Goal: Task Accomplishment & Management: Manage account settings

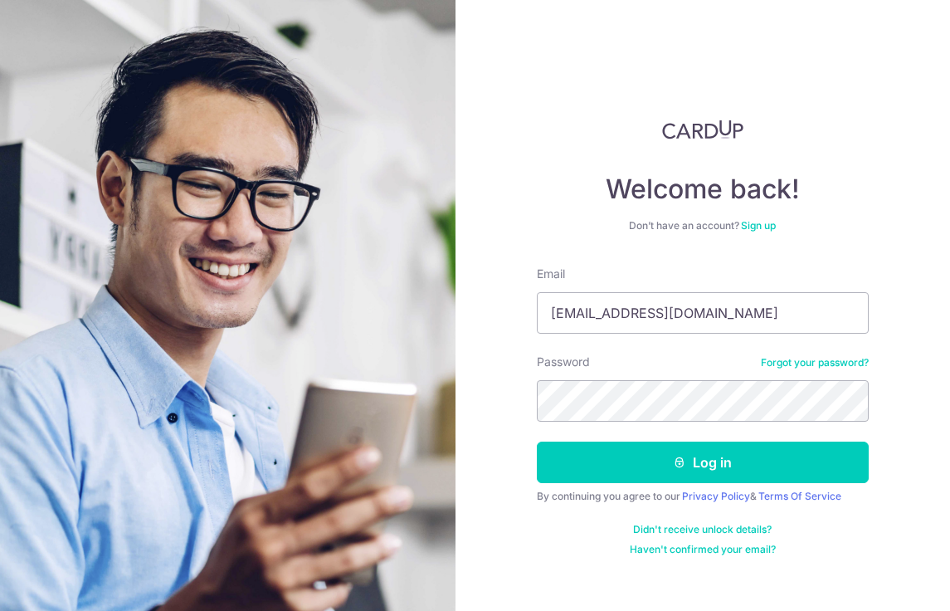
type input "[EMAIL_ADDRESS][DOMAIN_NAME]"
click at [537, 441] on button "Log in" at bounding box center [703, 461] width 332 height 41
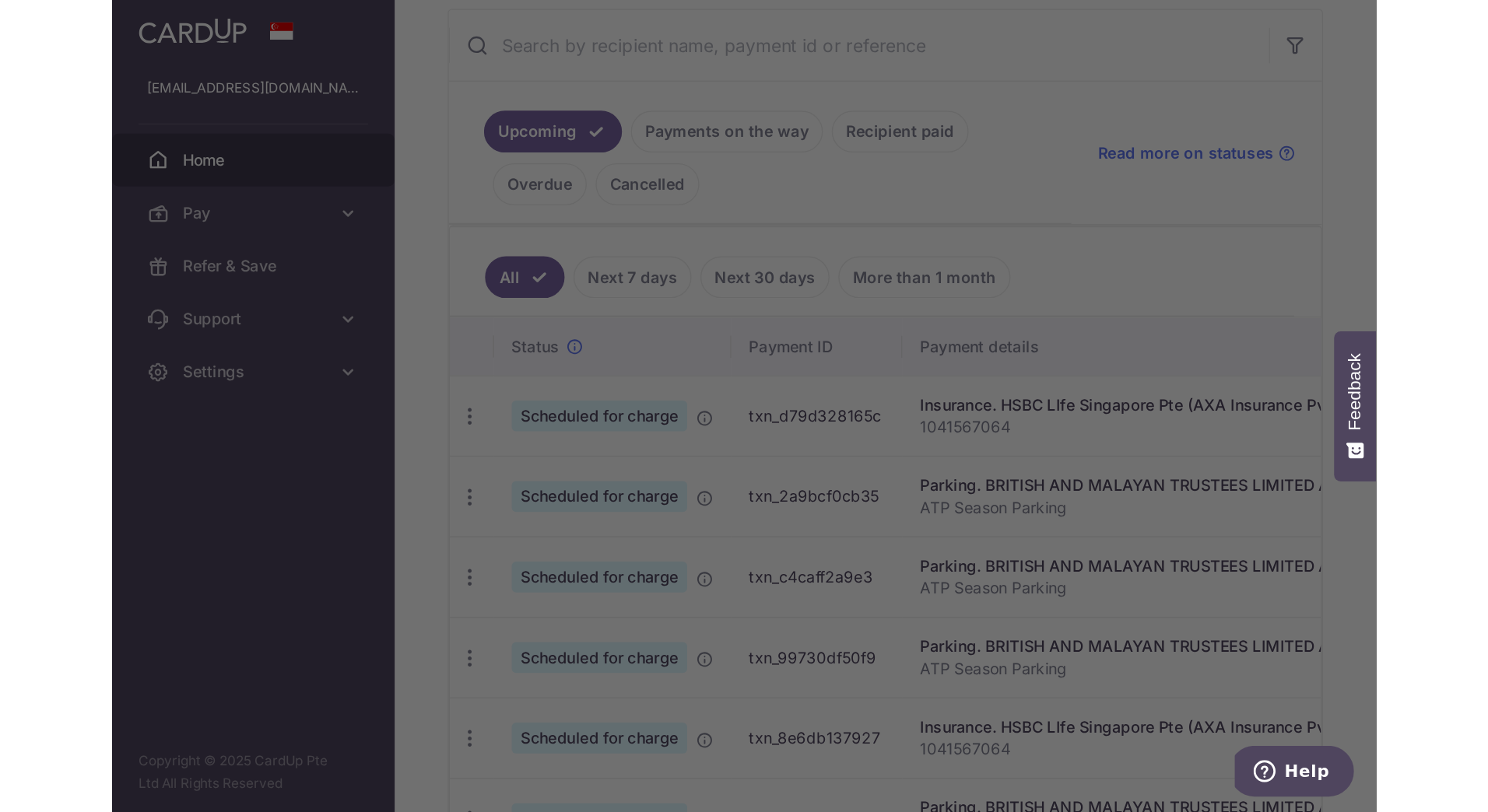
scroll to position [134, 0]
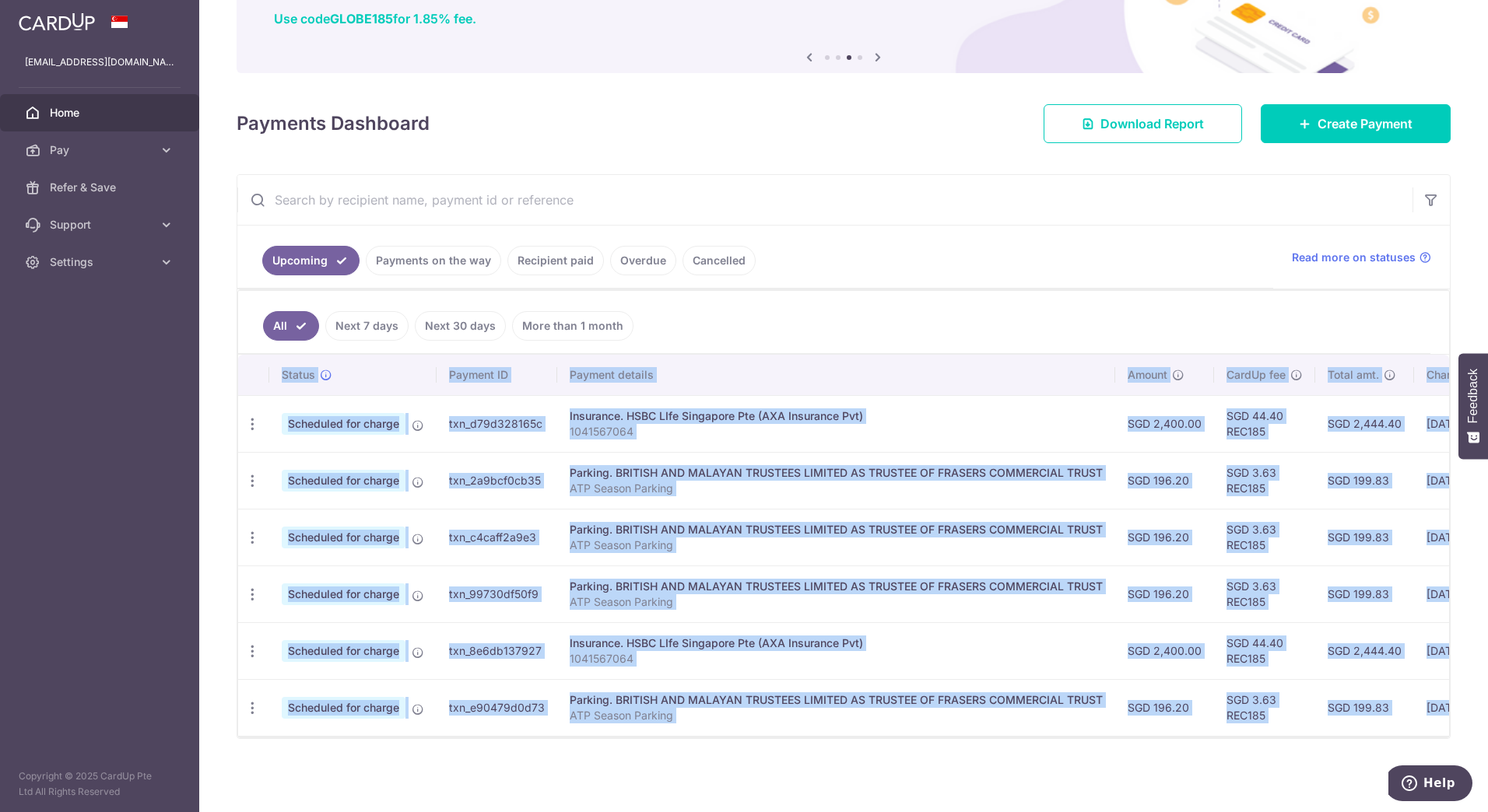
drag, startPoint x: 1022, startPoint y: 739, endPoint x: 1070, endPoint y: 727, distance: 49.5
click at [1054, 733] on div "× Pause Schedule Pause all future payments in this series Pause just this one p…" at bounding box center [843, 406] width 1289 height 812
drag, startPoint x: 1078, startPoint y: 726, endPoint x: 1179, endPoint y: 727, distance: 101.0
click at [1179, 727] on tr "Update payment Cancel payment Scheduled for charge txn_e90479d0d73 Parking. BRI…" at bounding box center [982, 707] width 1489 height 57
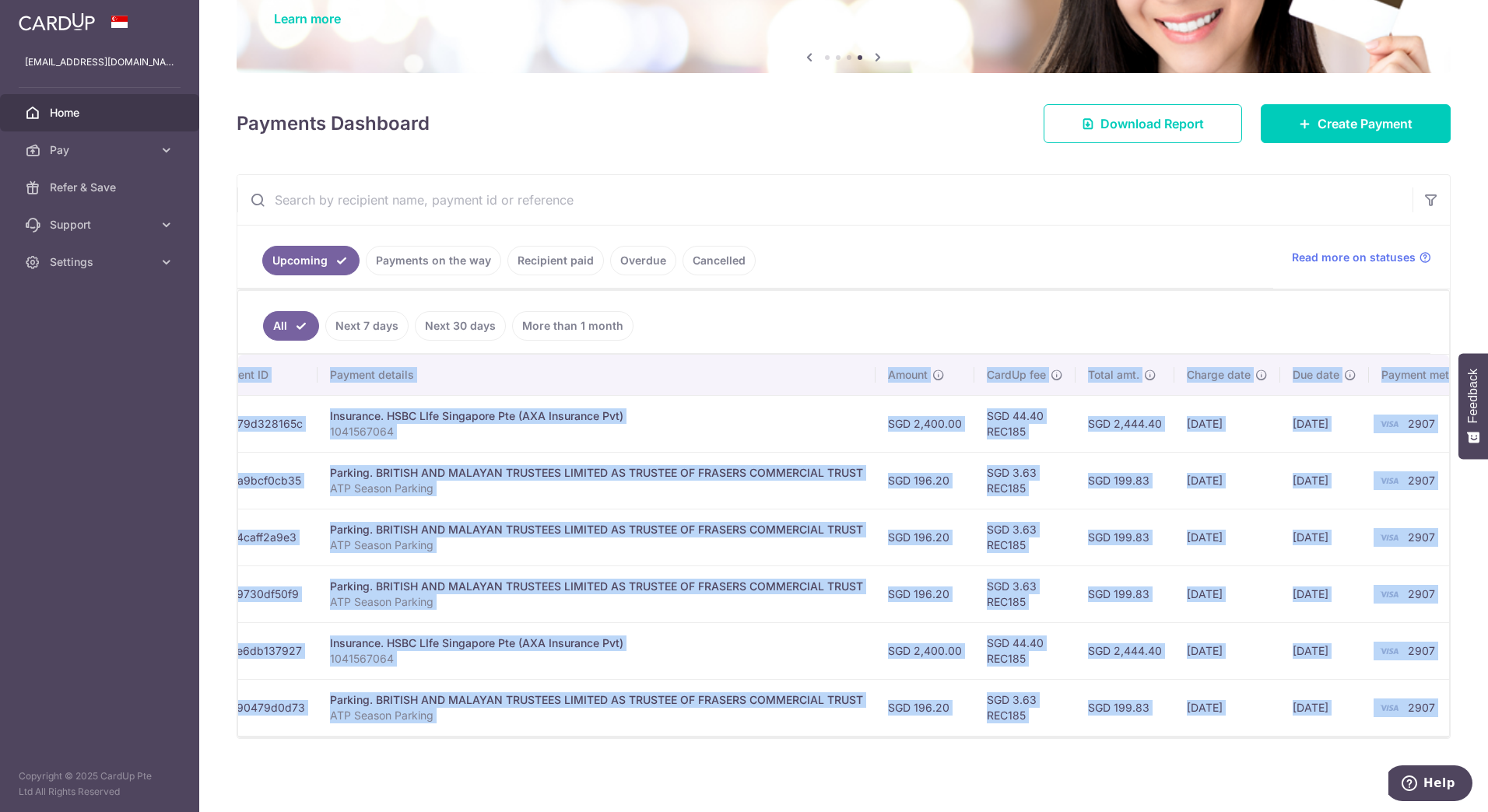
scroll to position [0, 0]
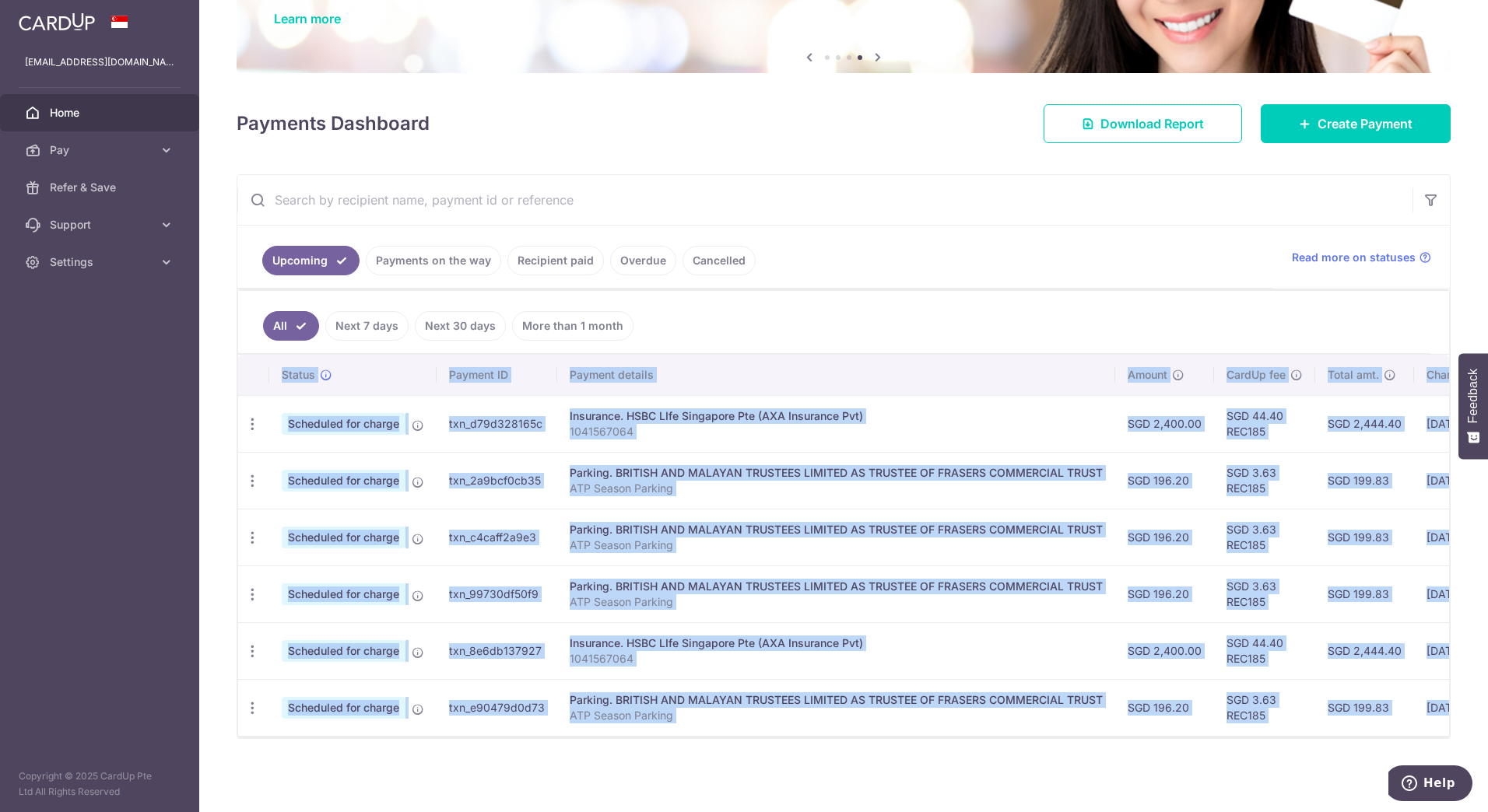
click at [830, 719] on td "Parking. BRITISH AND MALAYAN TRUSTEES LIMITED AS TRUSTEE OF FRASERS COMMERCIAL …" at bounding box center [836, 707] width 558 height 57
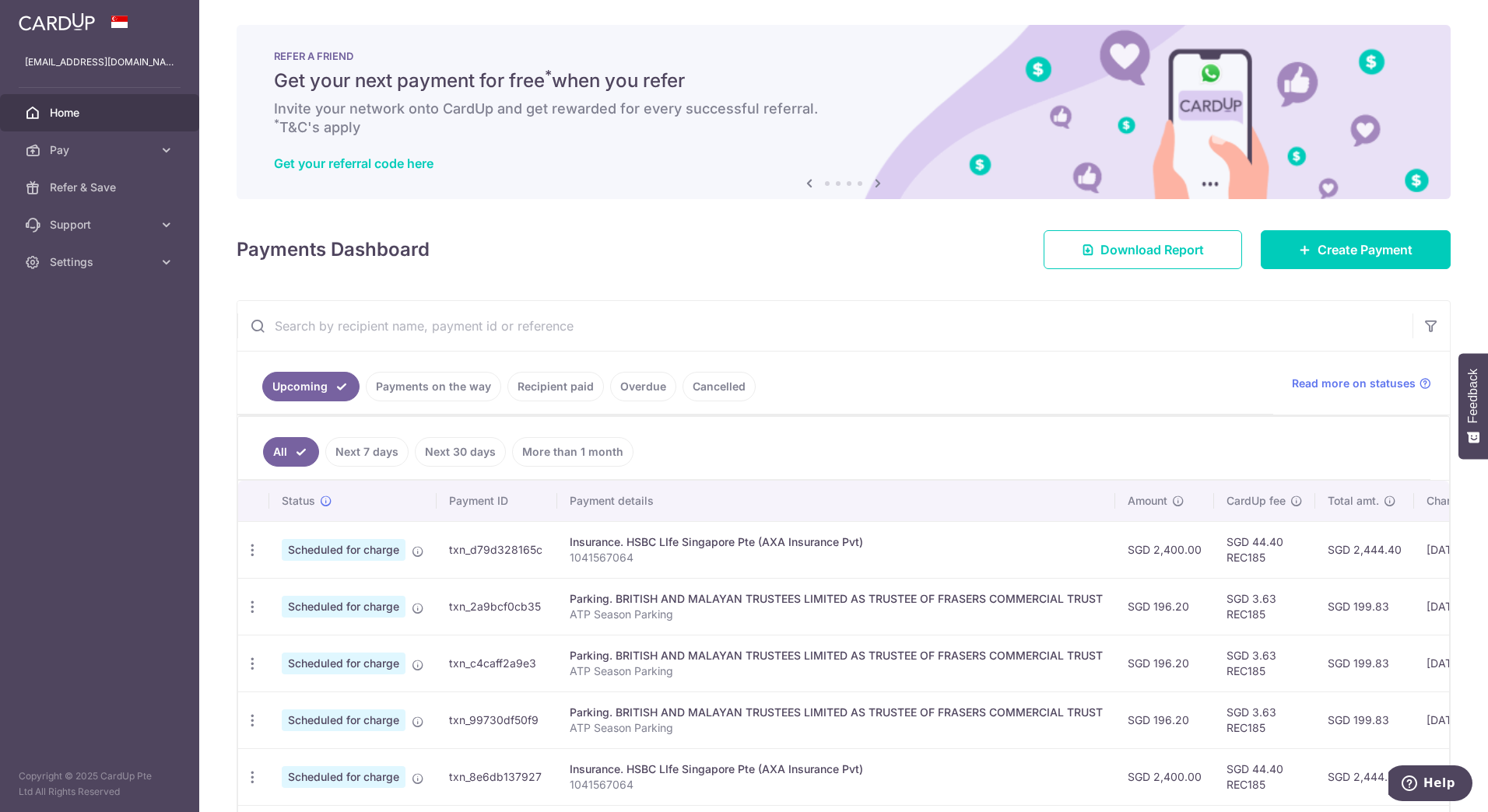
click at [448, 390] on link "Payments on the way" at bounding box center [433, 387] width 135 height 30
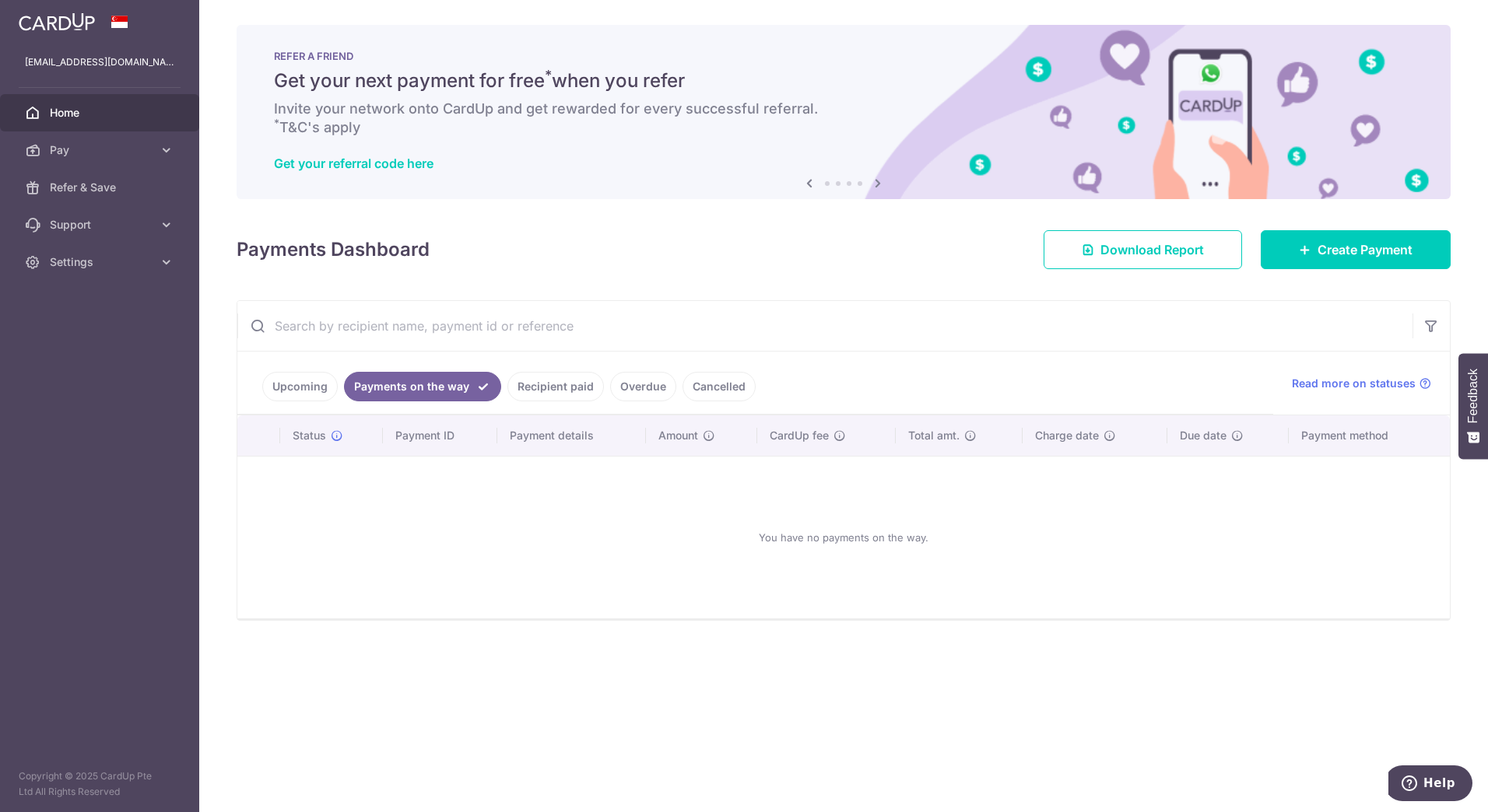
click at [571, 386] on link "Recipient paid" at bounding box center [555, 387] width 97 height 30
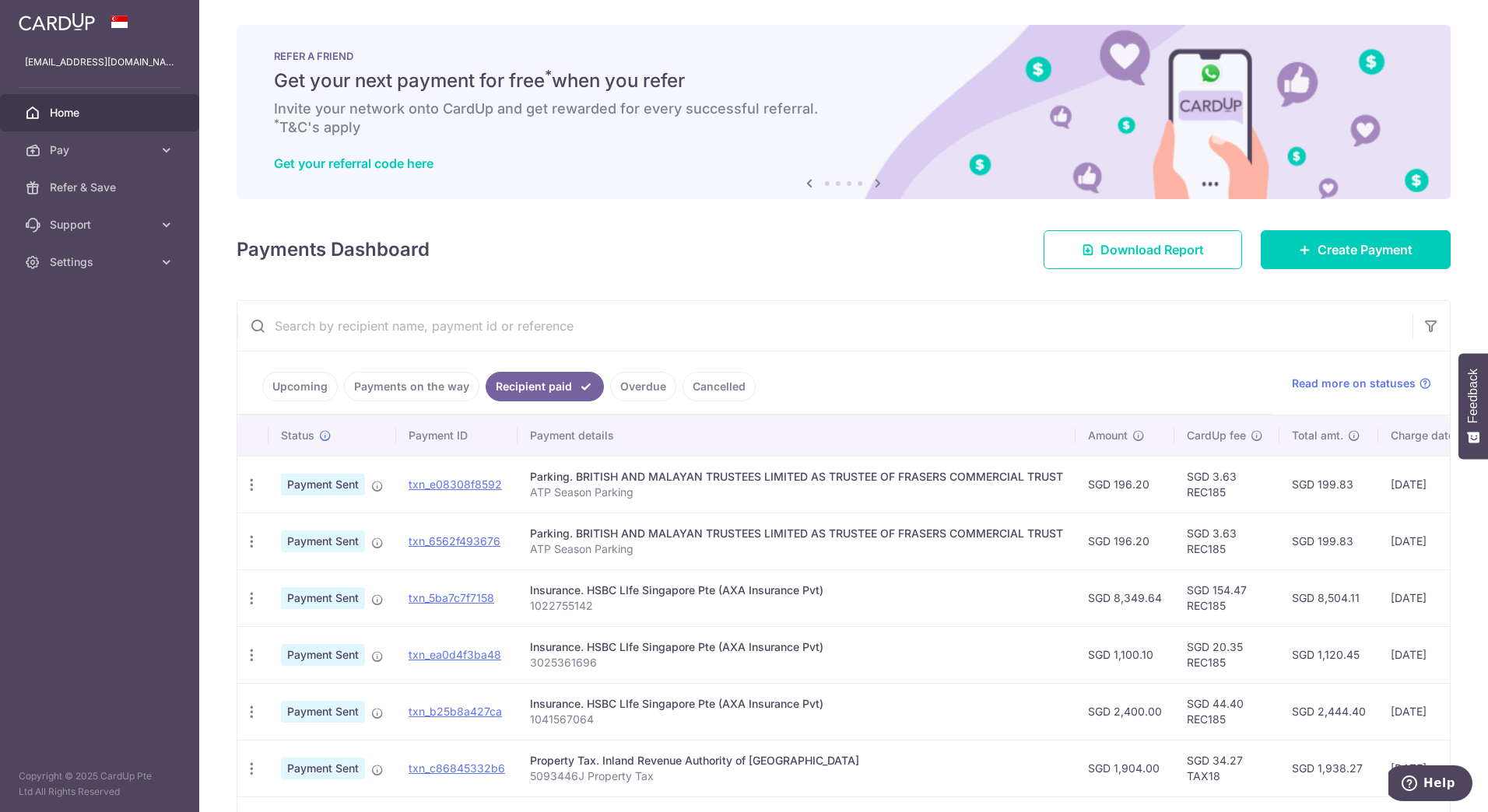
click at [651, 386] on link "Overdue" at bounding box center [643, 387] width 67 height 30
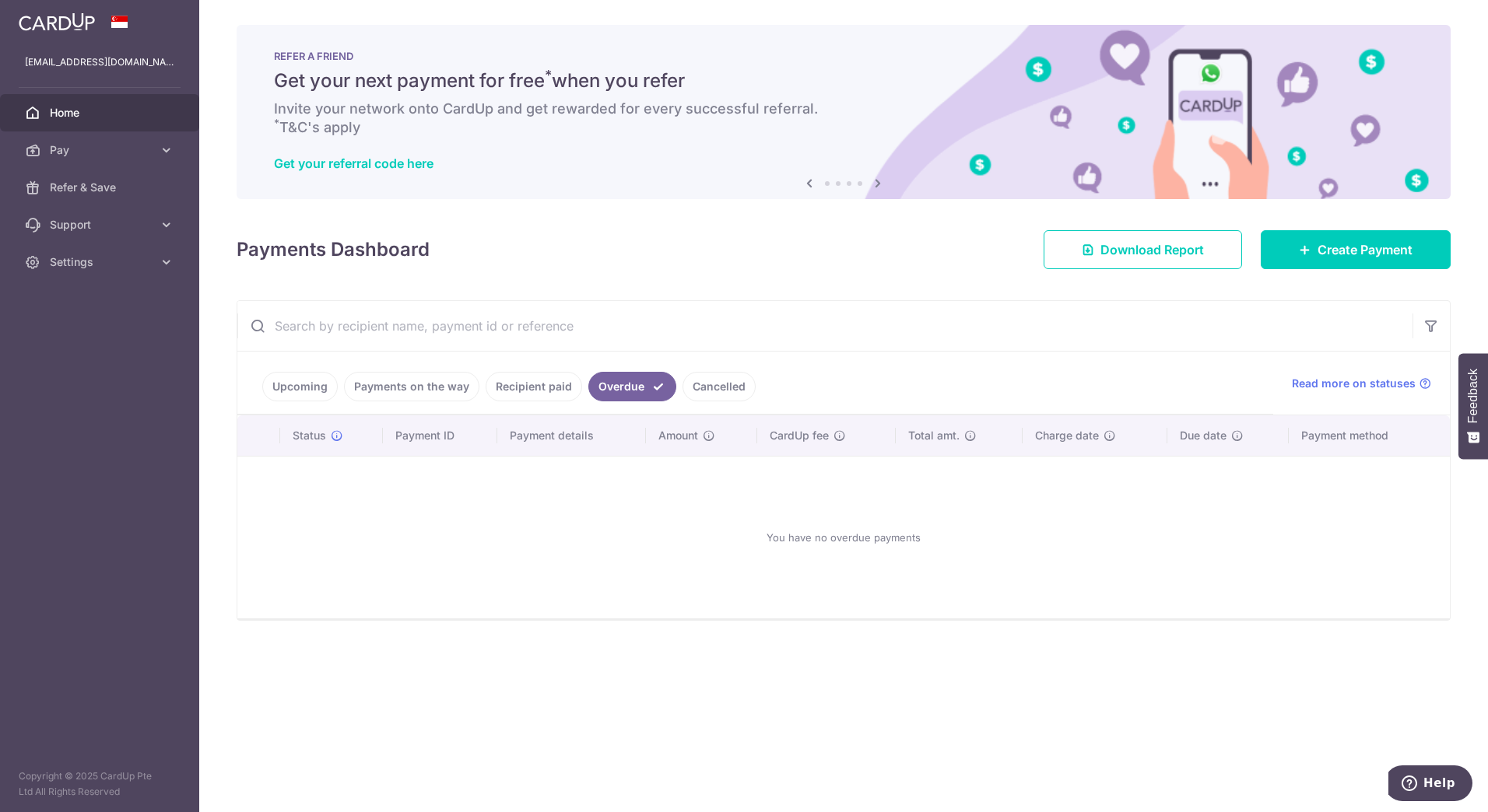
click at [734, 377] on link "Cancelled" at bounding box center [720, 387] width 73 height 30
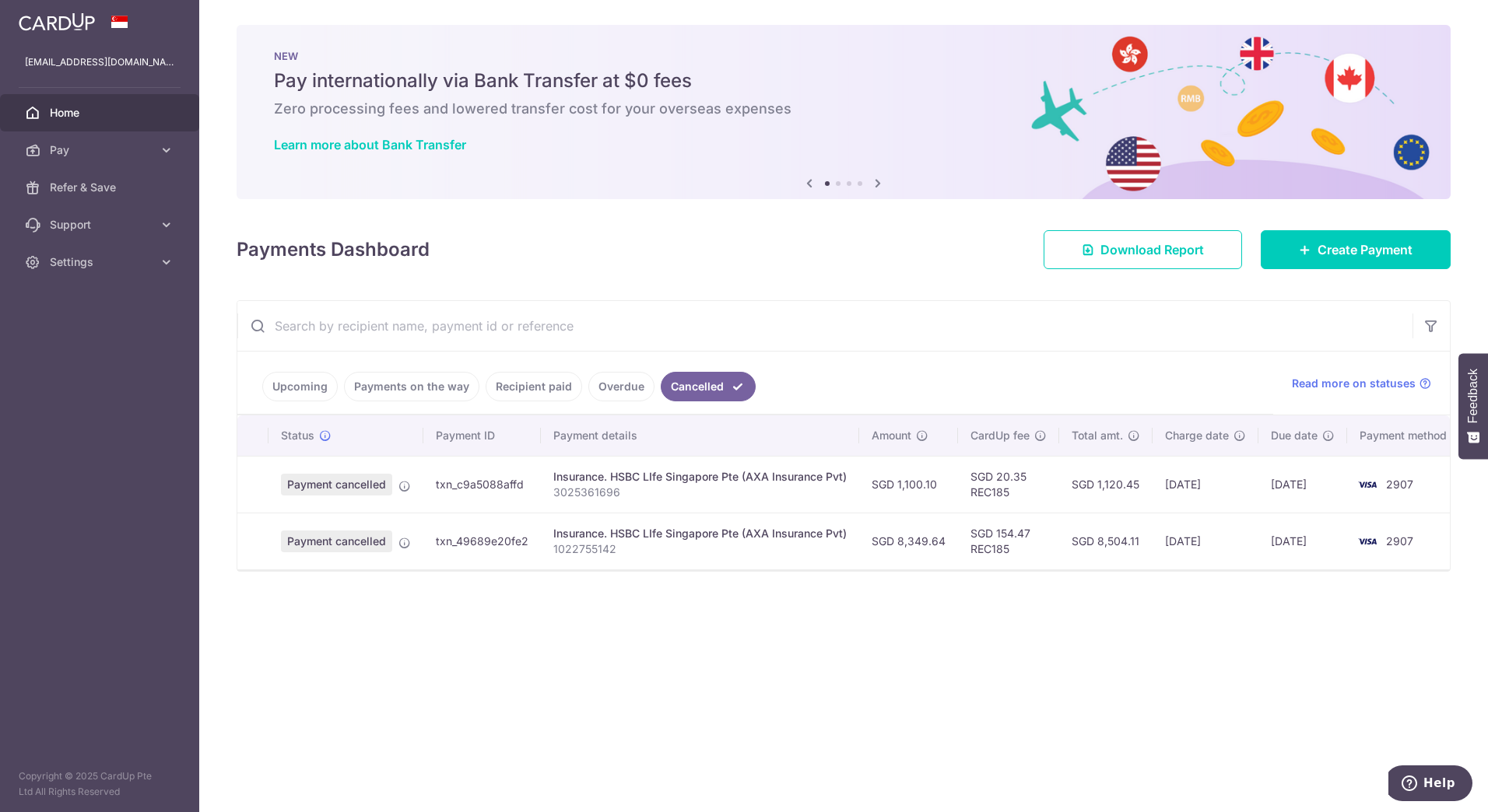
click at [320, 382] on link "Upcoming" at bounding box center [300, 387] width 75 height 30
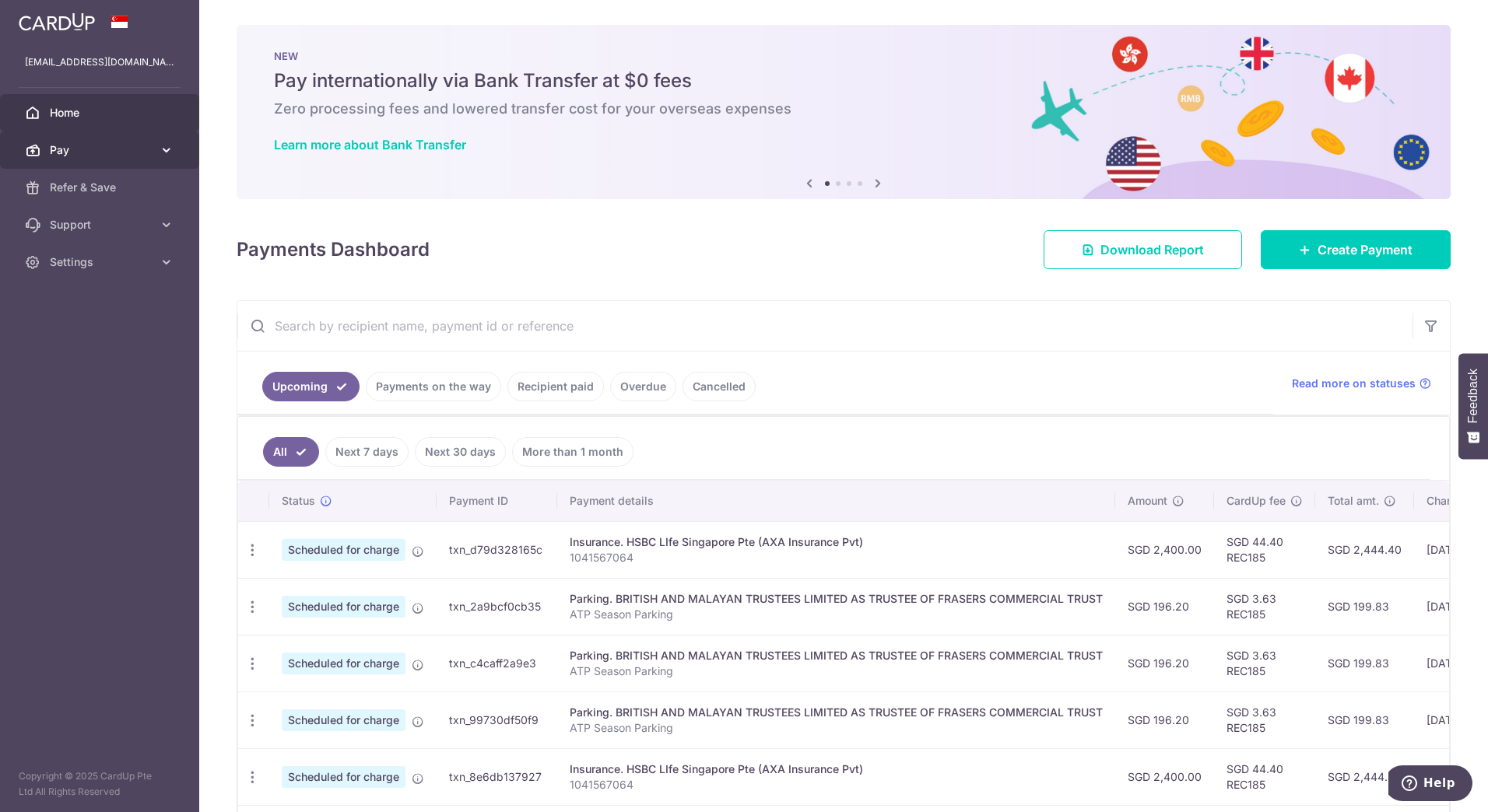
click at [108, 157] on span "Pay" at bounding box center [101, 150] width 103 height 16
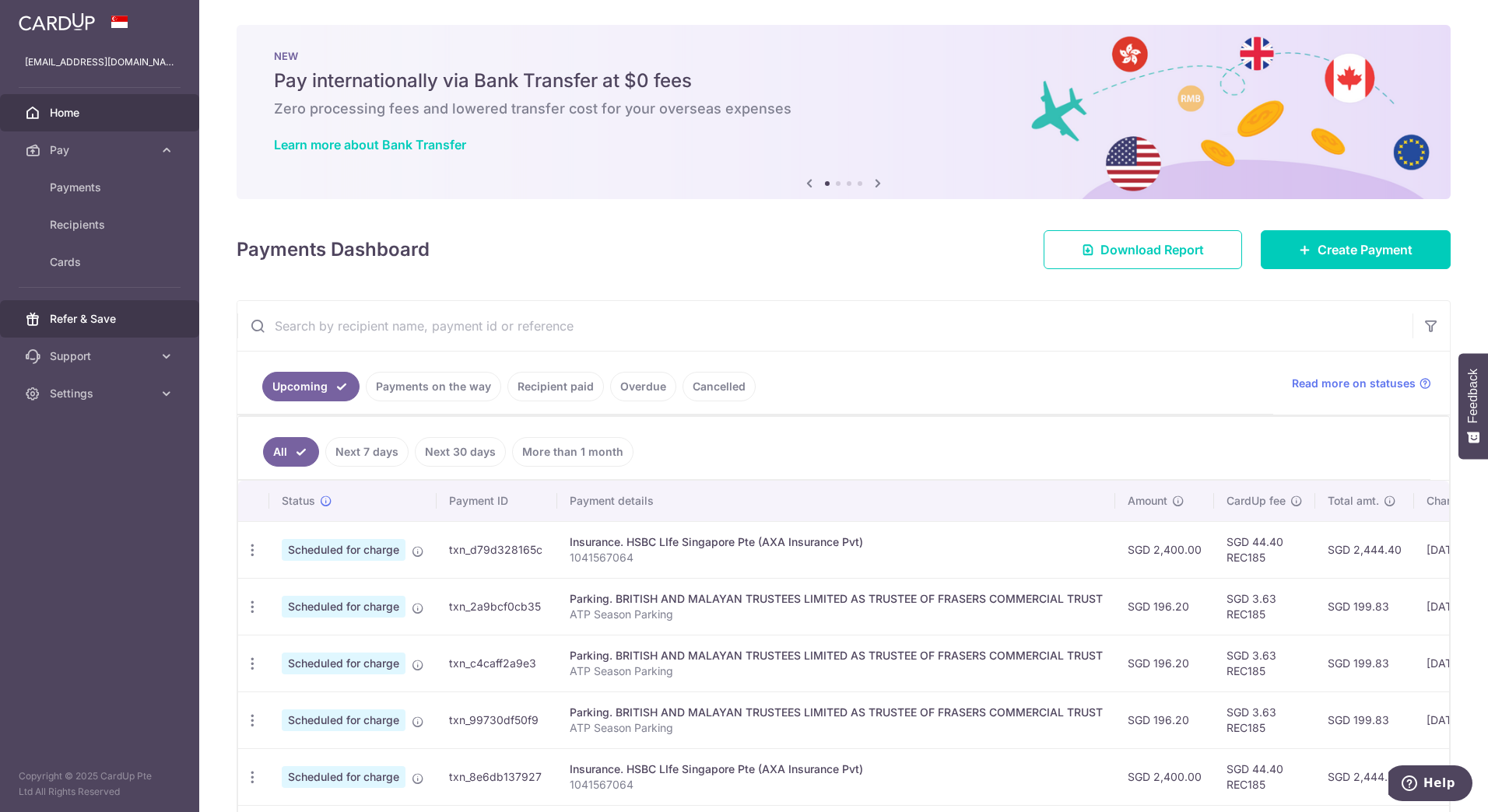
click at [79, 322] on span "Refer & Save" at bounding box center [101, 319] width 103 height 16
